Goal: Task Accomplishment & Management: Manage account settings

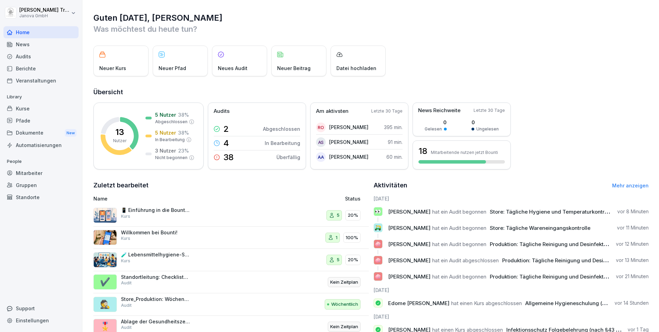
click at [23, 130] on div "Dokumente New" at bounding box center [40, 133] width 75 height 13
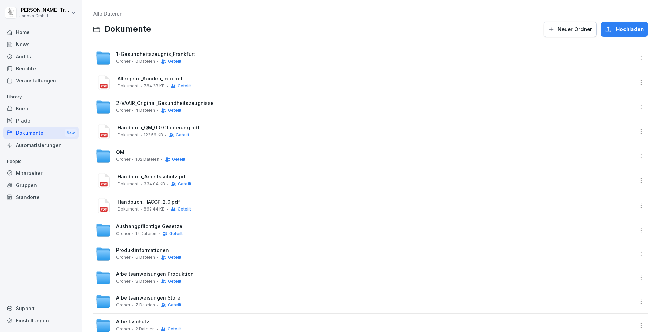
click at [179, 51] on span "1-Gesundheitszeugnis_Frankfurt" at bounding box center [155, 54] width 79 height 6
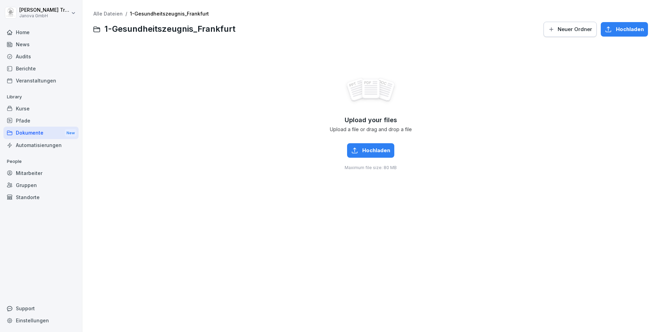
click at [38, 129] on div "Dokumente New" at bounding box center [40, 133] width 75 height 13
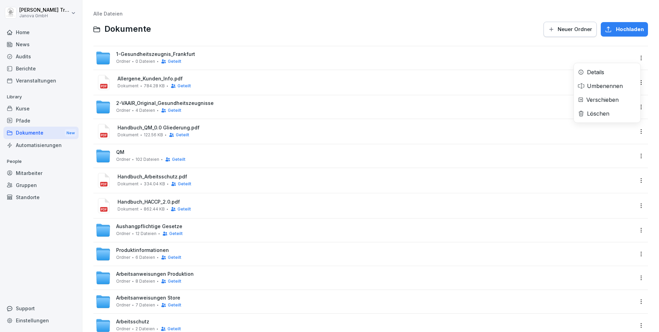
click at [635, 57] on html "Heiko Trautmann Janova GmbH Home News Audits Berichte Veranstaltungen Library K…" at bounding box center [329, 166] width 659 height 332
click at [599, 73] on div "Details" at bounding box center [595, 72] width 17 height 8
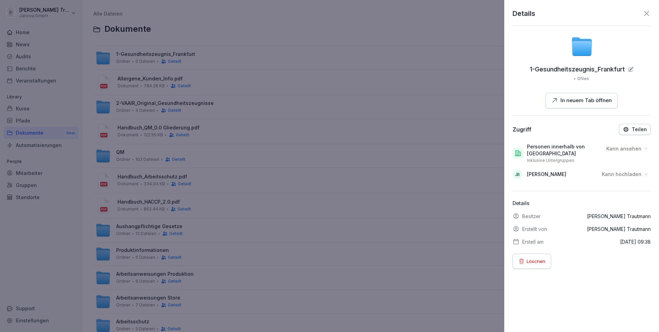
click at [643, 14] on icon at bounding box center [647, 13] width 8 height 8
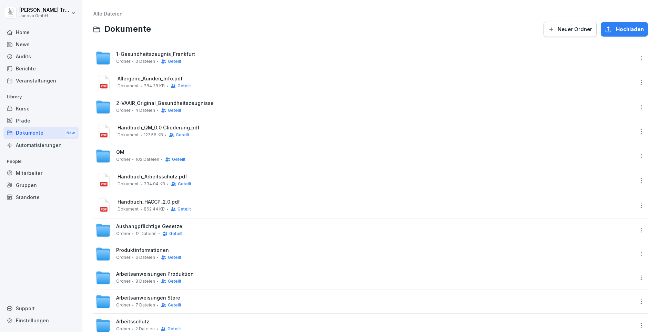
click at [582, 60] on div "1-Gesundheitszeugnis_Frankfurt Ordner 0 Dateien Geteilt" at bounding box center [365, 57] width 538 height 15
click at [635, 60] on html "Heiko Trautmann Janova GmbH Home News Audits Berichte Veranstaltungen Library K…" at bounding box center [329, 166] width 659 height 332
click at [601, 71] on div "Details" at bounding box center [595, 72] width 17 height 8
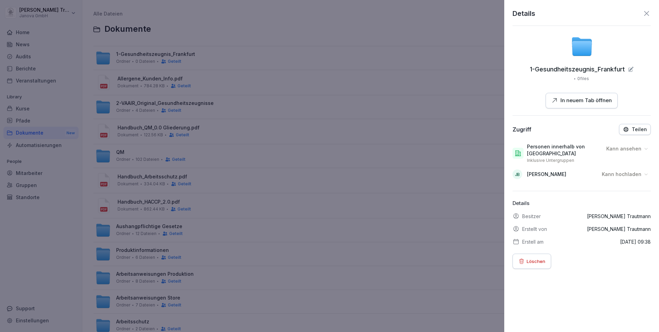
click at [634, 130] on p "Teilen" at bounding box center [639, 130] width 15 height 6
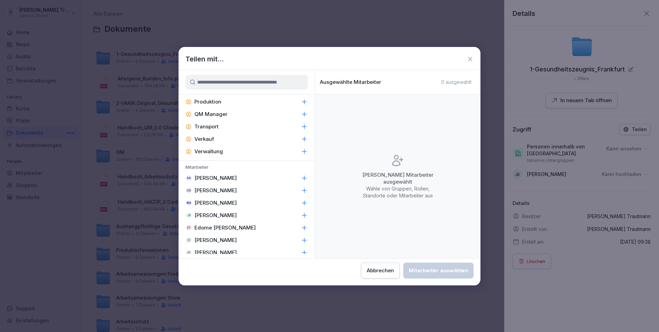
scroll to position [206, 0]
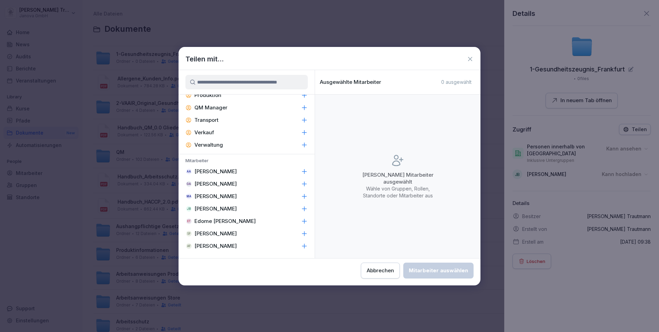
click at [224, 207] on p "[PERSON_NAME]" at bounding box center [215, 208] width 42 height 7
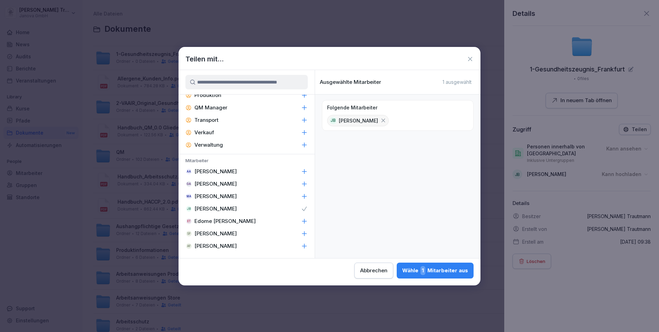
click at [437, 268] on div "Wähle 1 Mitarbeiter aus" at bounding box center [435, 270] width 66 height 9
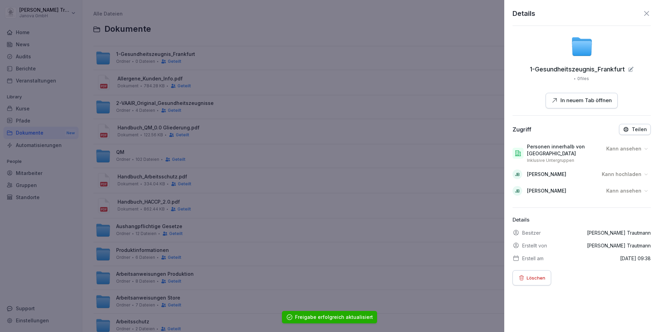
click at [645, 174] on icon at bounding box center [646, 174] width 3 height 2
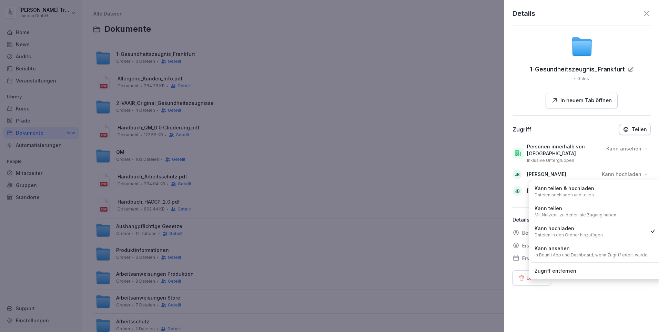
click at [565, 190] on p "Kann teilen & hochladen" at bounding box center [565, 188] width 60 height 8
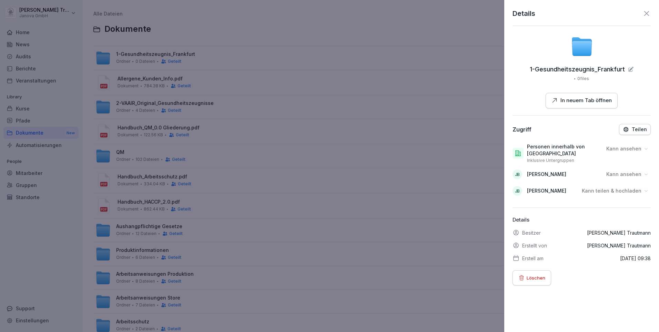
click at [644, 190] on icon at bounding box center [646, 190] width 5 height 5
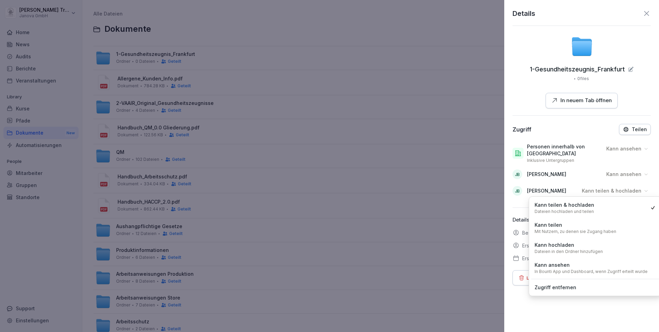
click at [566, 283] on div "Zugriff entfernen" at bounding box center [595, 287] width 128 height 12
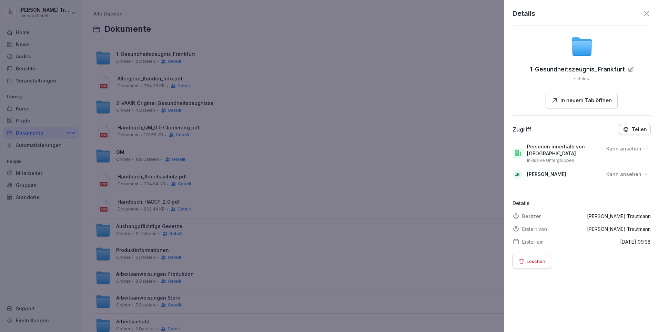
click at [644, 174] on icon at bounding box center [646, 173] width 5 height 5
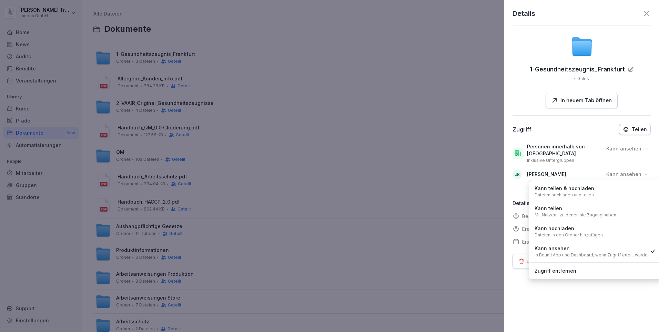
click at [555, 194] on p "Dateien hochladen und teilen" at bounding box center [564, 195] width 59 height 6
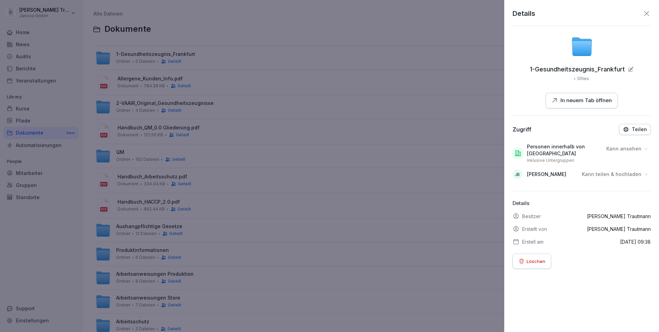
click at [644, 13] on icon at bounding box center [647, 13] width 8 height 8
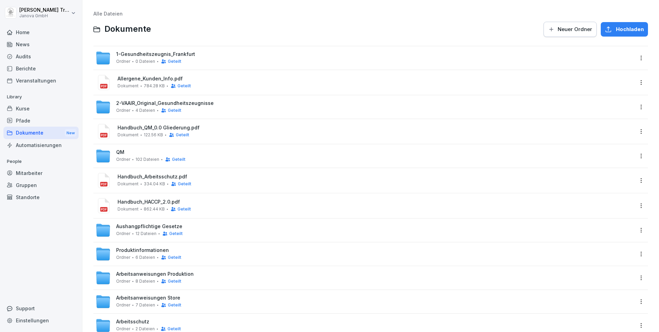
click at [163, 53] on span "1-Gesundheitszeugnis_Frankfurt" at bounding box center [155, 54] width 79 height 6
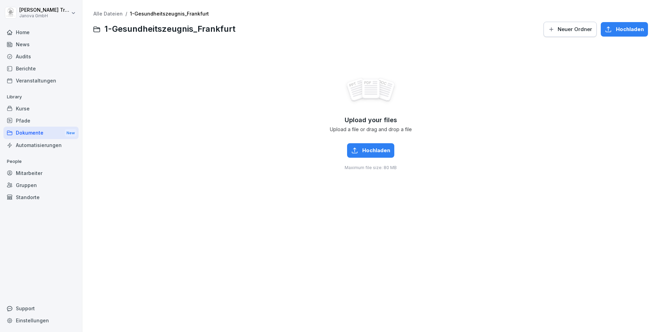
click at [24, 30] on div "Home" at bounding box center [40, 32] width 75 height 12
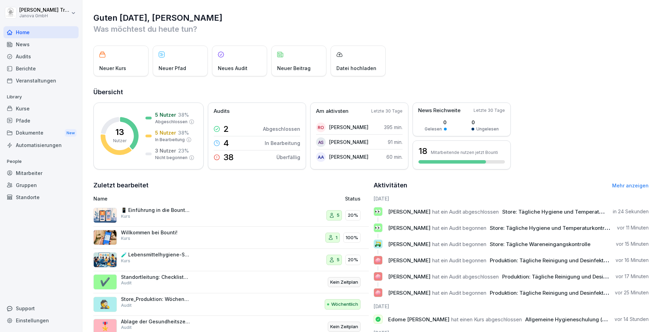
click at [24, 55] on div "Audits" at bounding box center [40, 56] width 75 height 12
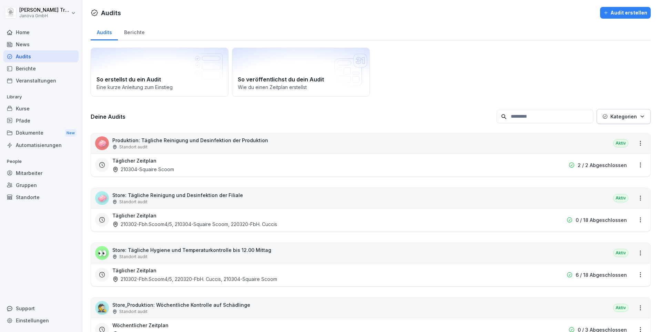
click at [136, 31] on div "Berichte" at bounding box center [134, 32] width 33 height 18
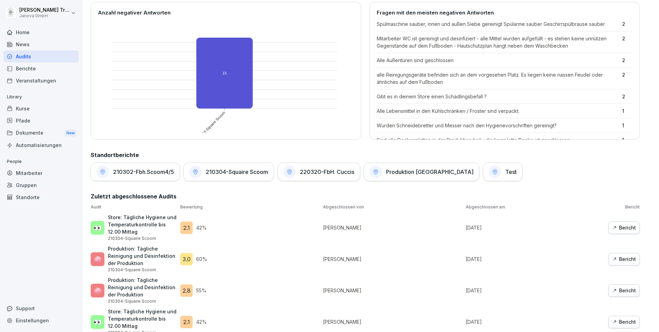
scroll to position [221, 0]
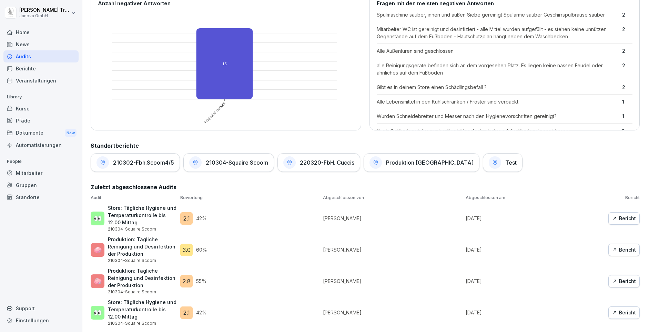
click at [617, 246] on div "Bericht" at bounding box center [624, 250] width 24 height 8
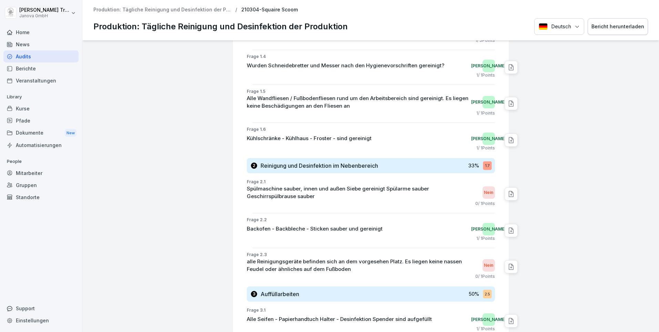
scroll to position [138, 0]
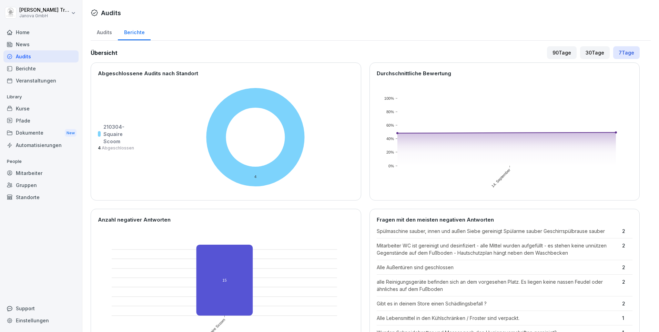
scroll to position [207, 0]
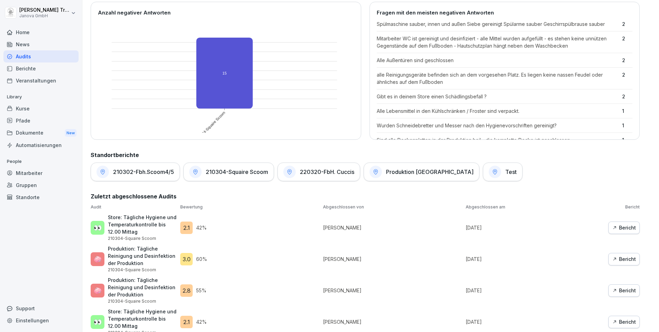
click at [617, 261] on div "Bericht" at bounding box center [624, 259] width 24 height 8
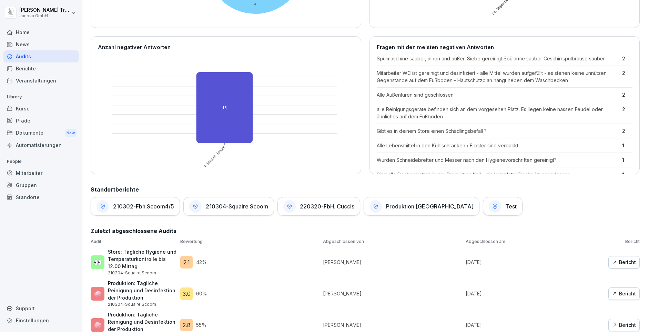
scroll to position [221, 0]
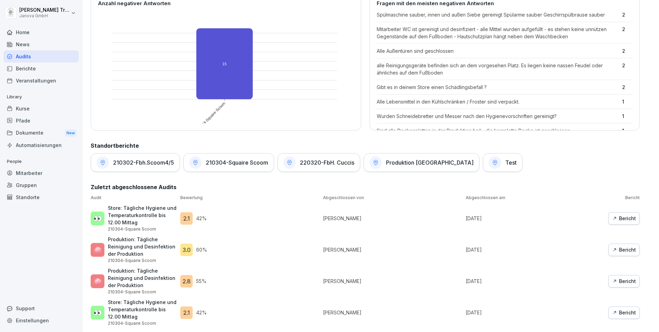
click at [612, 216] on icon "button" at bounding box center [614, 218] width 5 height 5
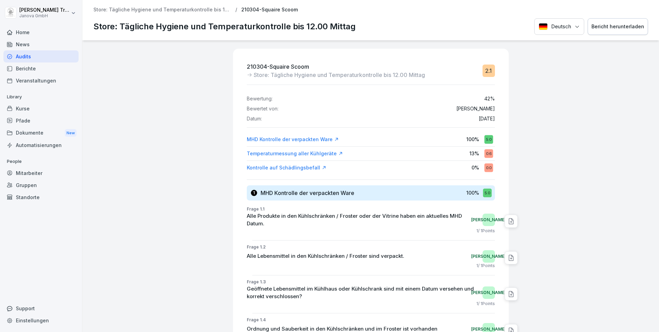
click at [309, 152] on div "Temperaturmessung aller Kühlgeräte" at bounding box center [295, 153] width 96 height 7
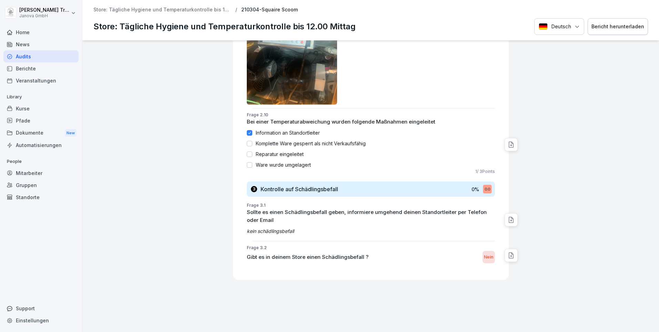
scroll to position [1167, 0]
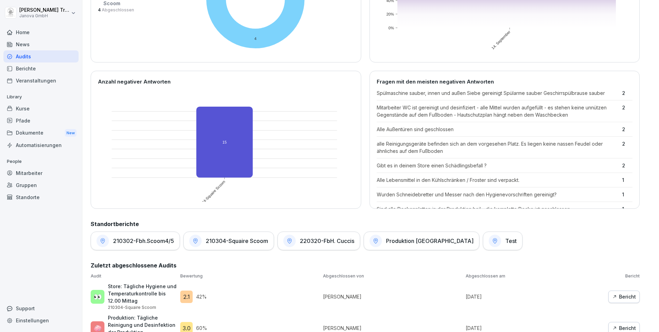
scroll to position [207, 0]
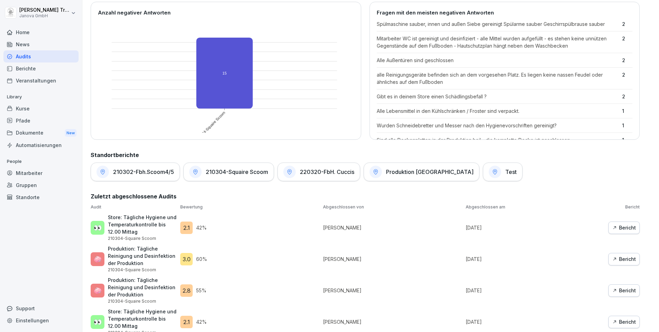
click at [614, 228] on div "Bericht" at bounding box center [624, 228] width 24 height 8
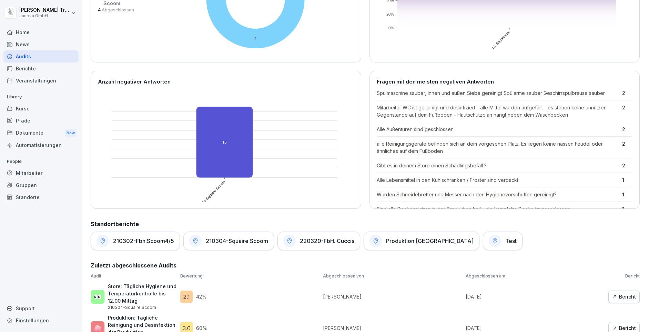
scroll to position [172, 0]
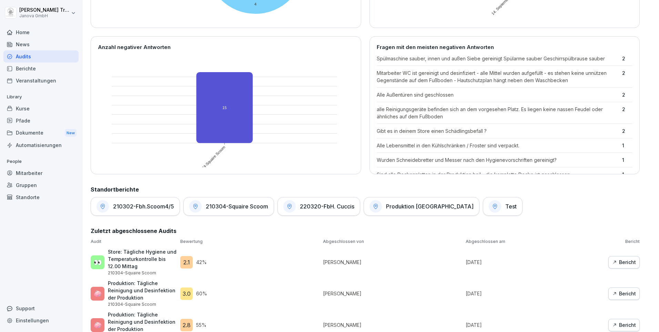
click at [613, 293] on div "Bericht" at bounding box center [624, 294] width 24 height 8
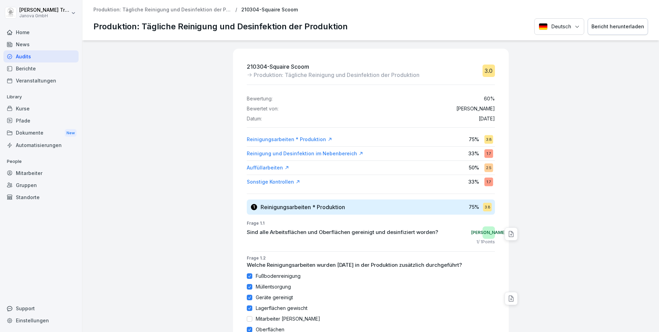
click at [333, 154] on div "Reinigung und Desinfektion im Nebenbereich" at bounding box center [305, 153] width 117 height 7
click at [283, 179] on div "Sonstige Kontrollen" at bounding box center [273, 181] width 53 height 7
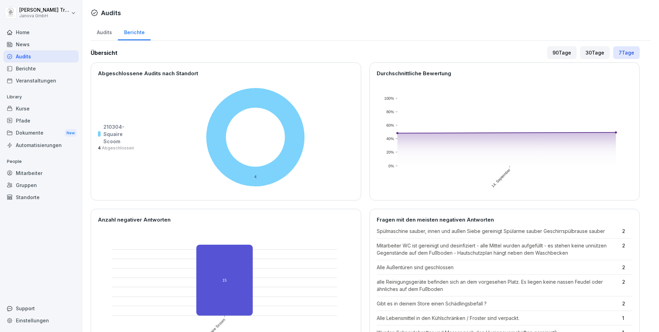
click at [23, 31] on div "Home" at bounding box center [40, 32] width 75 height 12
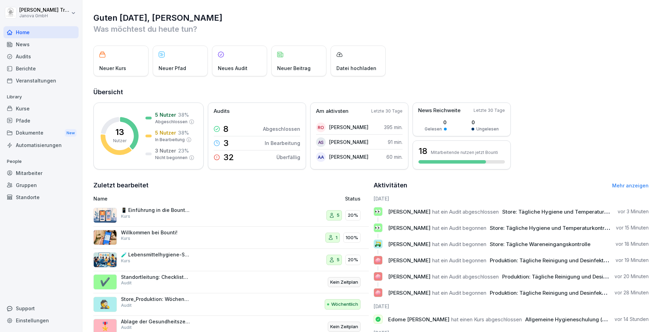
click at [28, 67] on div "Berichte" at bounding box center [40, 68] width 75 height 12
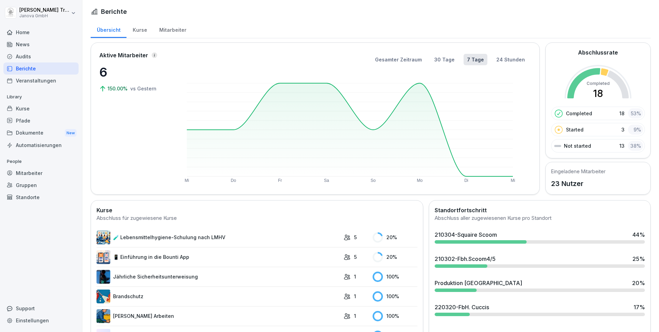
click at [138, 27] on div "Kurse" at bounding box center [140, 29] width 27 height 18
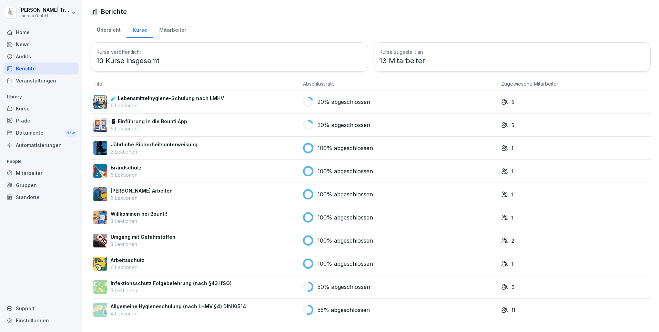
click at [114, 27] on div "Übersicht" at bounding box center [109, 29] width 36 height 18
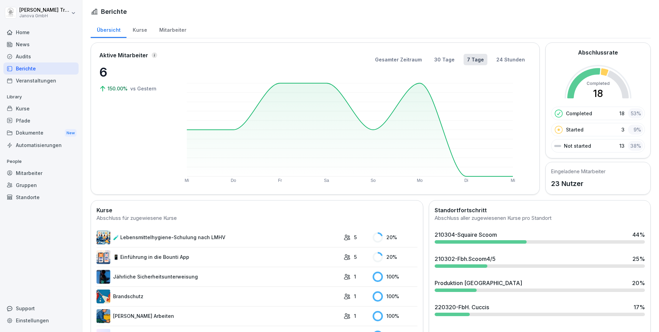
click at [28, 107] on div "Kurse" at bounding box center [40, 108] width 75 height 12
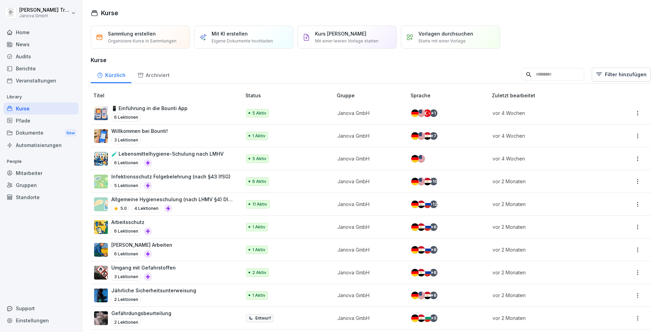
click at [23, 56] on div "Audits" at bounding box center [40, 56] width 75 height 12
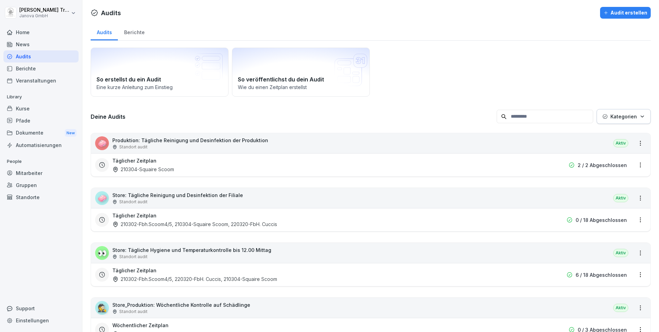
click at [131, 29] on div "Berichte" at bounding box center [134, 32] width 33 height 18
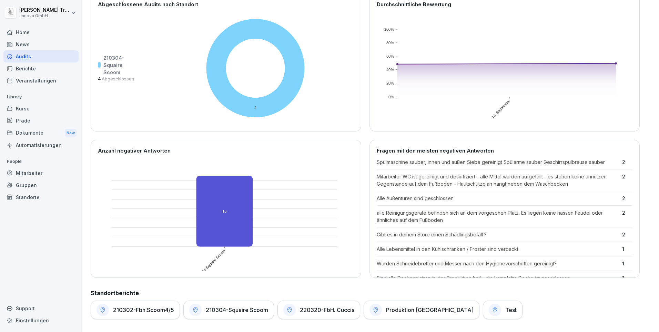
click at [30, 132] on div "Dokumente New" at bounding box center [40, 133] width 75 height 13
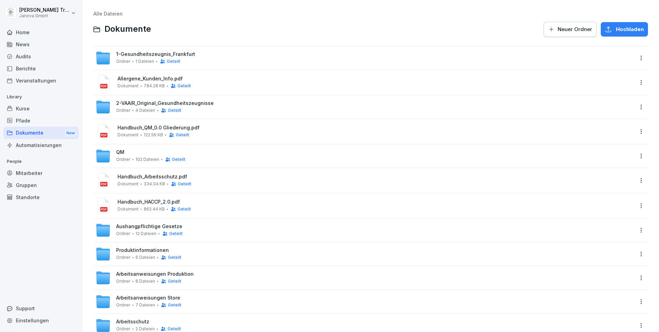
click at [170, 53] on span "1-Gesundheitszeugnis_Frankfurt" at bounding box center [155, 54] width 79 height 6
click at [638, 58] on html "[PERSON_NAME] Janova GmbH Home News Audits Berichte Veranstaltungen Library Kur…" at bounding box center [329, 166] width 659 height 332
click at [597, 73] on div "Details" at bounding box center [595, 72] width 17 height 8
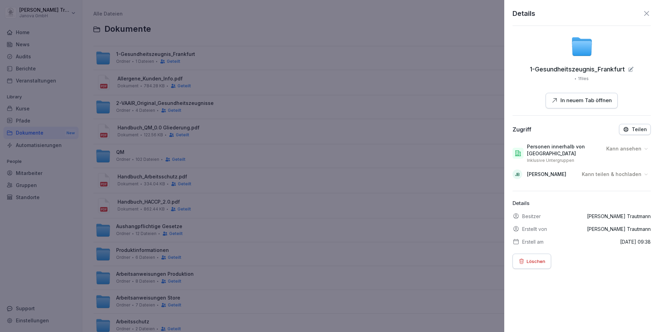
click at [644, 149] on icon at bounding box center [646, 148] width 5 height 5
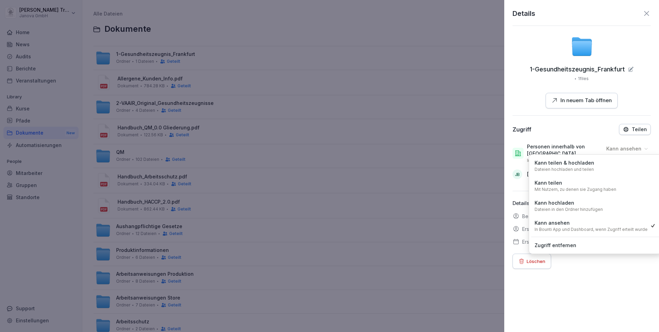
click at [644, 149] on icon at bounding box center [646, 148] width 5 height 5
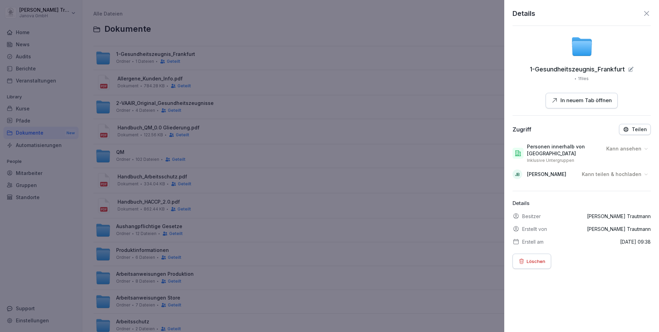
click at [643, 9] on icon at bounding box center [647, 13] width 8 height 8
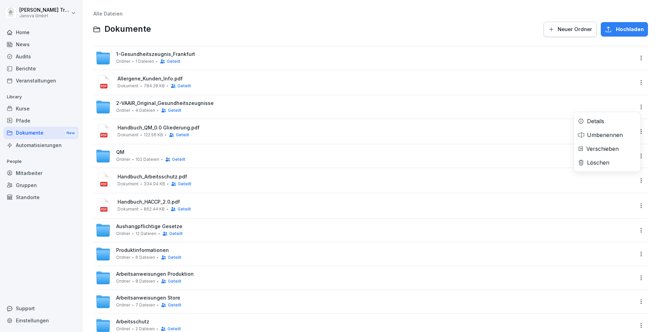
click at [638, 106] on html "[PERSON_NAME] Janova GmbH Home News Audits Berichte Veranstaltungen Library Kur…" at bounding box center [329, 166] width 659 height 332
click at [607, 119] on div "Details" at bounding box center [607, 121] width 67 height 14
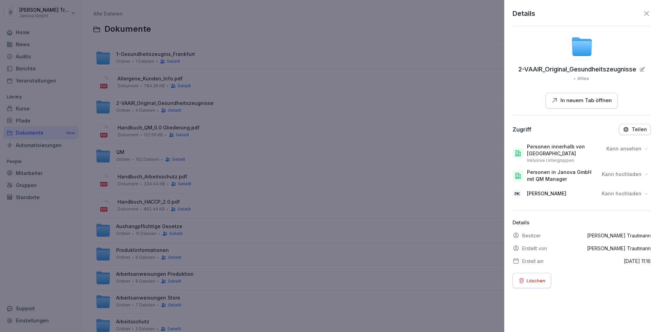
click at [643, 11] on icon at bounding box center [647, 13] width 8 height 8
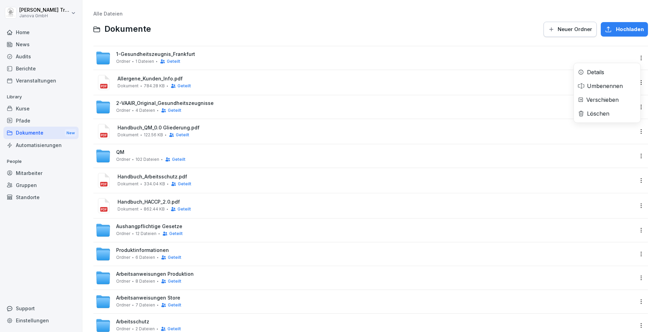
click at [636, 55] on html "[PERSON_NAME] Janova GmbH Home News Audits Berichte Veranstaltungen Library Kur…" at bounding box center [329, 166] width 659 height 332
click at [611, 71] on div "Details" at bounding box center [607, 72] width 67 height 14
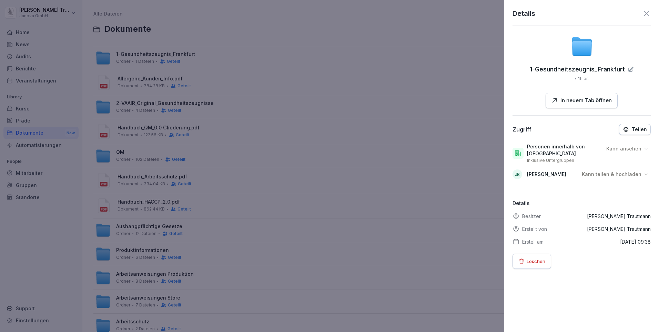
click at [637, 124] on button "Teilen" at bounding box center [635, 129] width 32 height 11
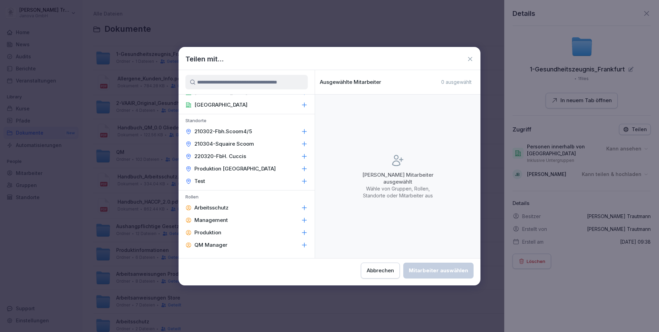
scroll to position [138, 0]
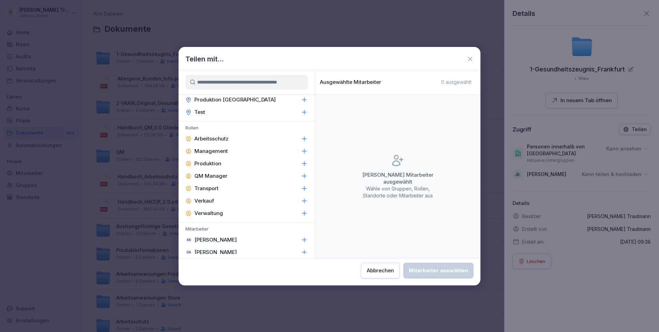
click at [221, 174] on p "QM Manager" at bounding box center [210, 175] width 33 height 7
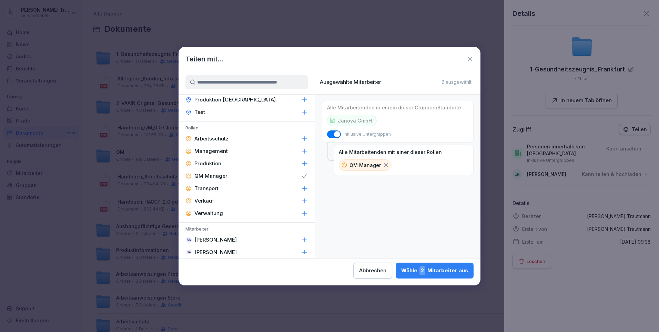
click at [436, 269] on div "Wähle 2 Mitarbeiter aus" at bounding box center [434, 270] width 67 height 9
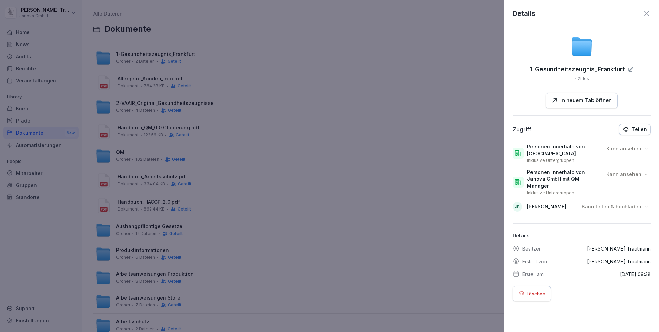
click at [644, 175] on icon at bounding box center [646, 173] width 5 height 5
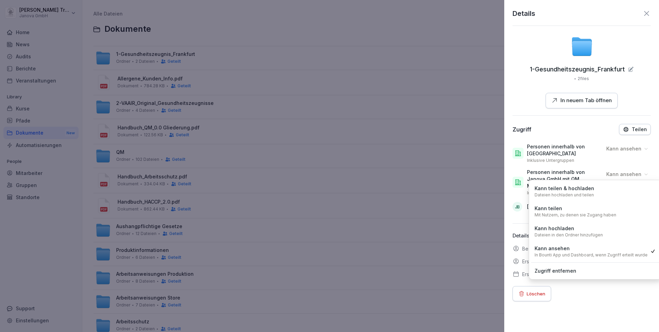
click at [591, 233] on p "Dateien in den Ordner hinzufügen" at bounding box center [569, 235] width 68 height 6
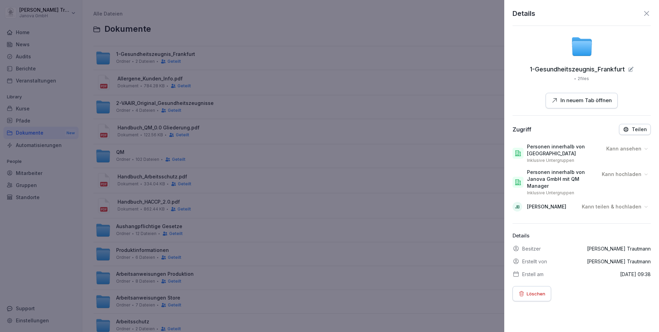
click at [645, 14] on icon at bounding box center [647, 13] width 8 height 8
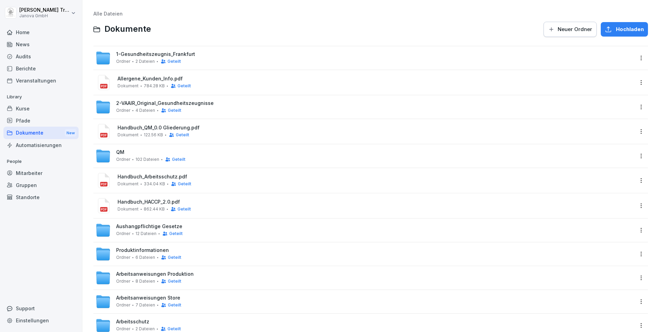
click at [23, 31] on div "Home" at bounding box center [40, 32] width 75 height 12
